Goal: Transaction & Acquisition: Obtain resource

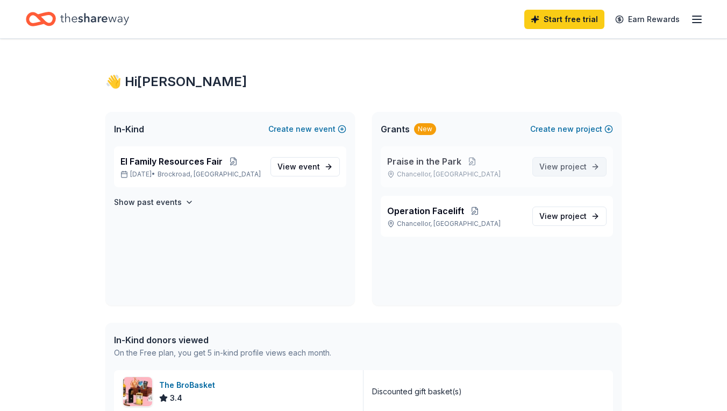
click at [556, 165] on span "View project" at bounding box center [563, 166] width 47 height 13
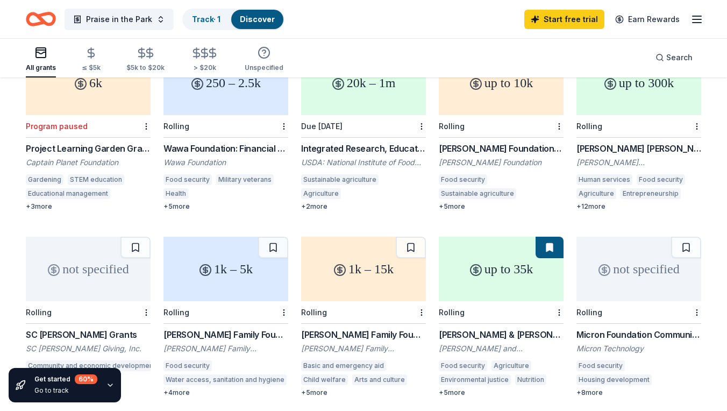
scroll to position [329, 0]
click at [622, 257] on div "not specified" at bounding box center [639, 268] width 125 height 65
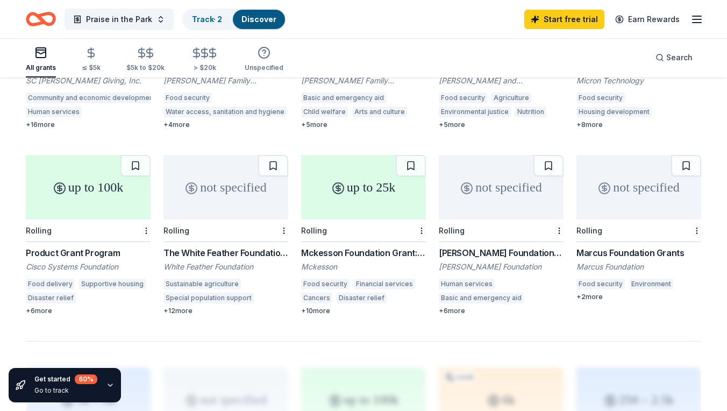
scroll to position [588, 0]
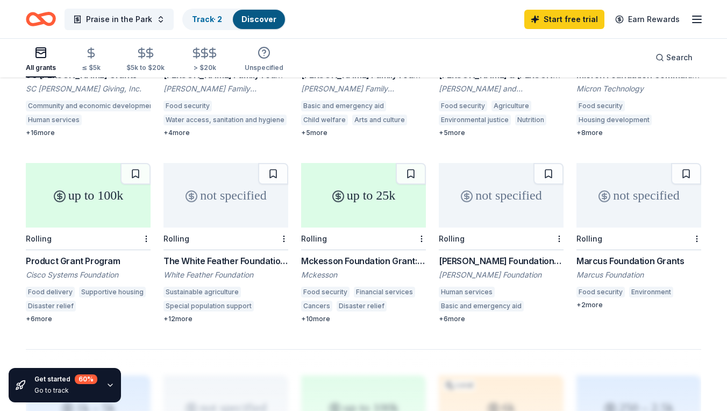
click at [622, 175] on div "not specified" at bounding box center [639, 195] width 125 height 65
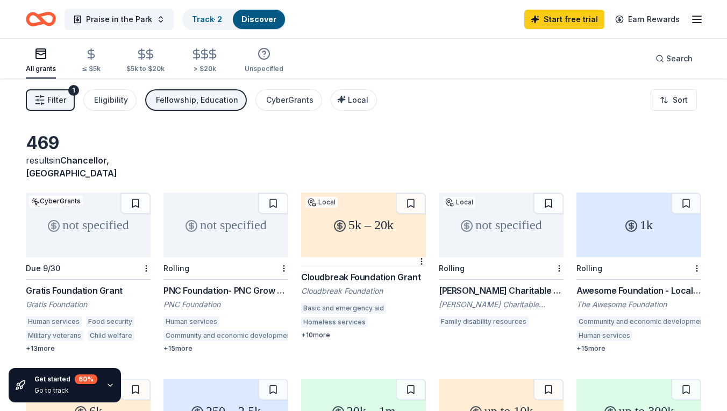
scroll to position [0, 0]
click at [699, 21] on icon "button" at bounding box center [697, 19] width 13 height 13
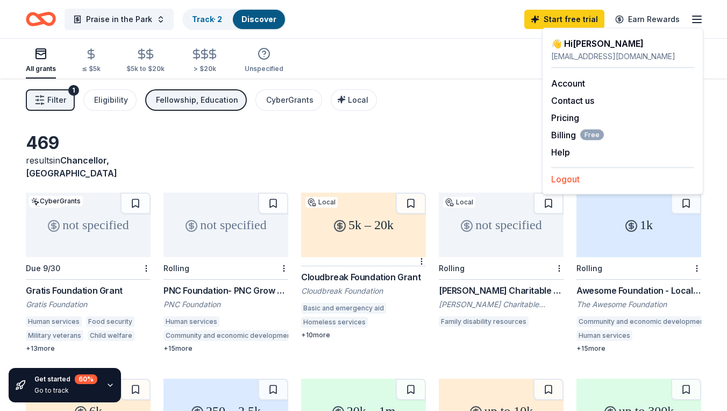
click at [568, 179] on button "Logout" at bounding box center [565, 179] width 29 height 13
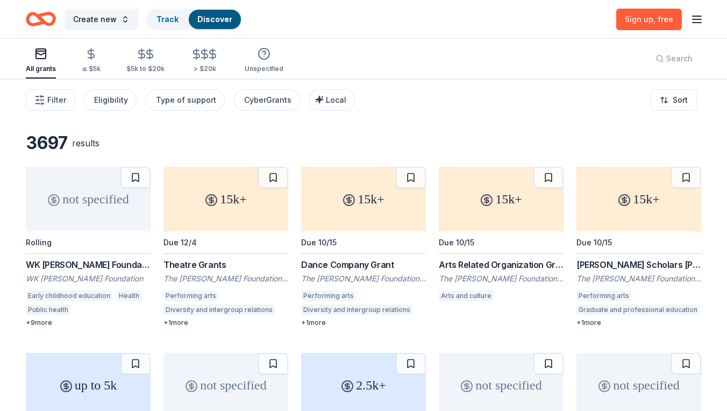
click at [695, 17] on icon "button" at bounding box center [697, 19] width 13 height 13
click at [567, 104] on button "Log in" at bounding box center [563, 104] width 25 height 13
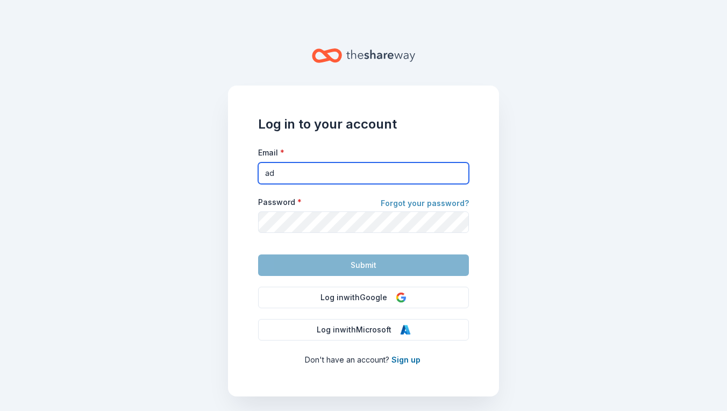
type input "admin@sustainedlife.net"
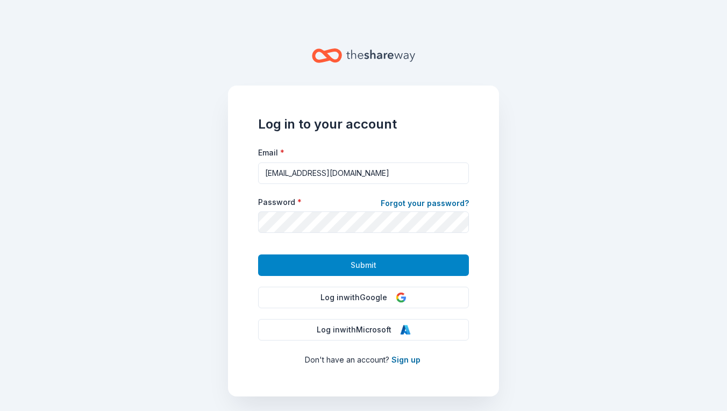
click at [367, 262] on span "Submit" at bounding box center [364, 265] width 26 height 13
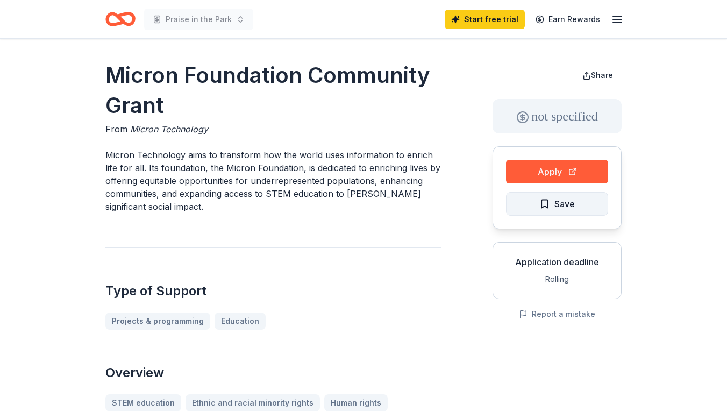
click at [526, 207] on button "Save" at bounding box center [557, 204] width 102 height 24
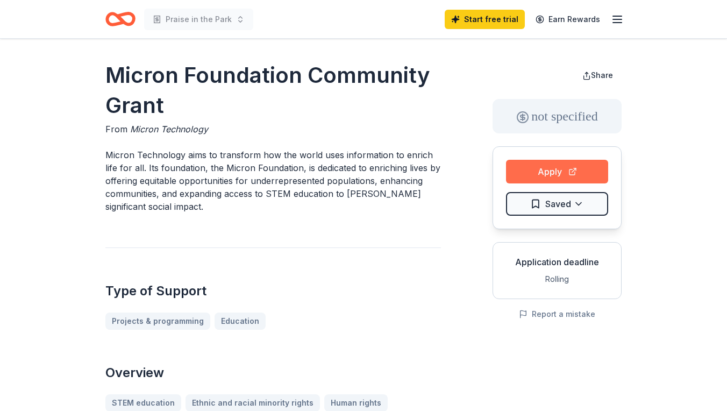
click at [548, 174] on button "Apply" at bounding box center [557, 172] width 102 height 24
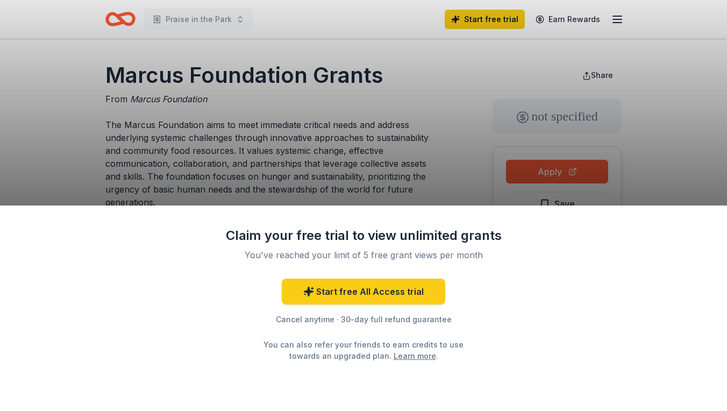
click at [403, 123] on div "Claim your free trial to view unlimited grants You've reached your limit of 5 f…" at bounding box center [363, 205] width 727 height 411
click at [432, 59] on div "Claim your free trial to view unlimited grants You've reached your limit of 5 f…" at bounding box center [363, 205] width 727 height 411
